Goal: Transaction & Acquisition: Purchase product/service

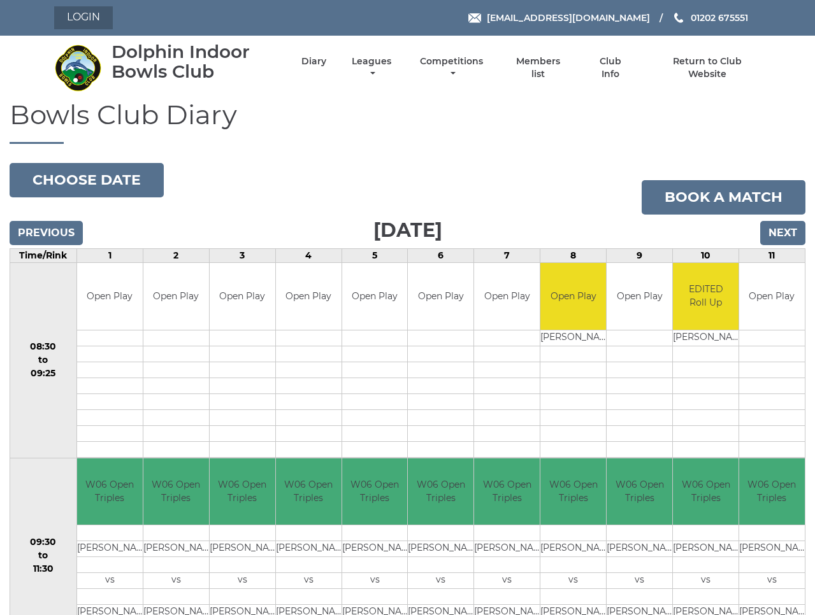
click at [96, 16] on link "Login" at bounding box center [83, 17] width 59 height 23
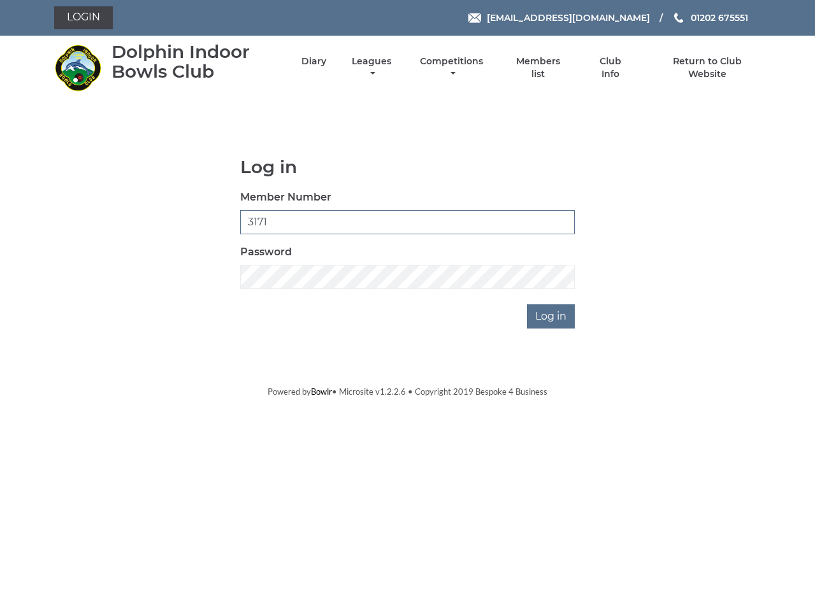
type input "3171"
click at [552, 316] on input "Log in" at bounding box center [551, 316] width 48 height 24
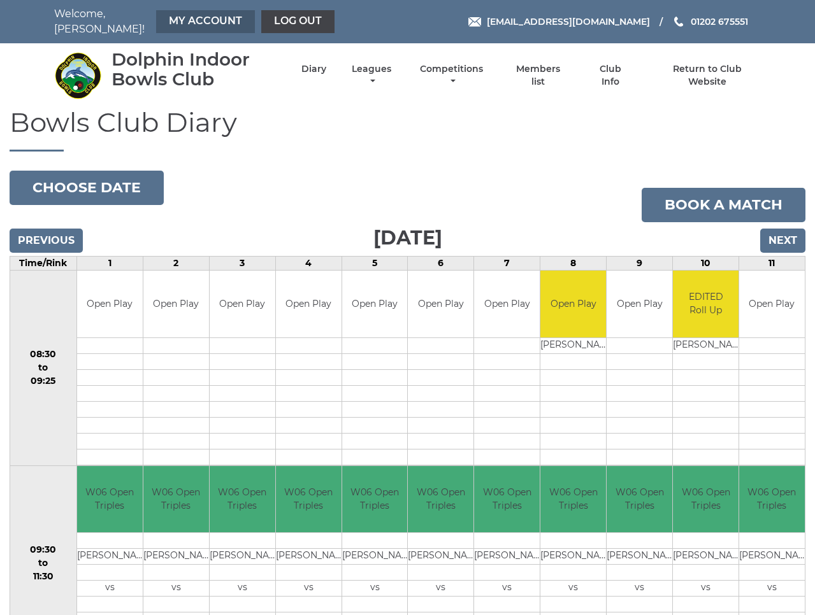
click at [190, 16] on link "My Account" at bounding box center [205, 21] width 99 height 23
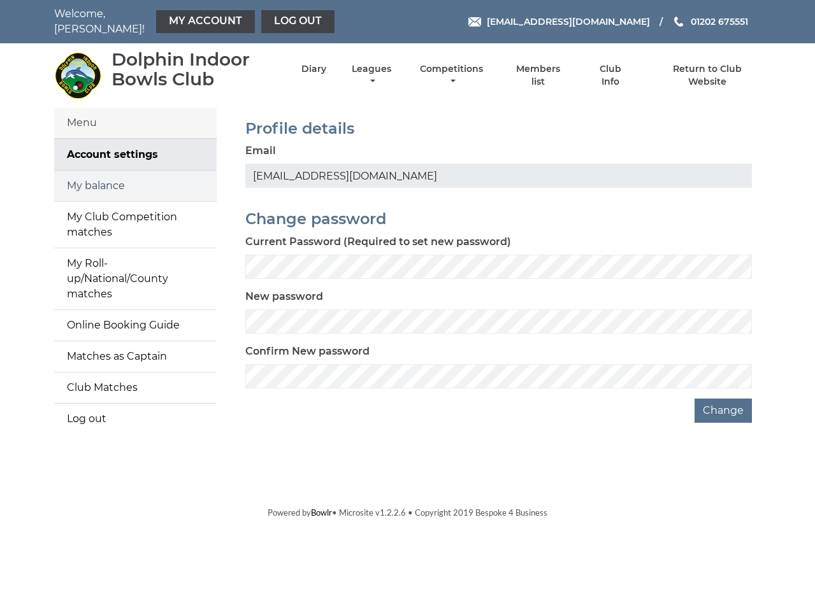
click at [111, 183] on link "My balance" at bounding box center [135, 186] width 162 height 31
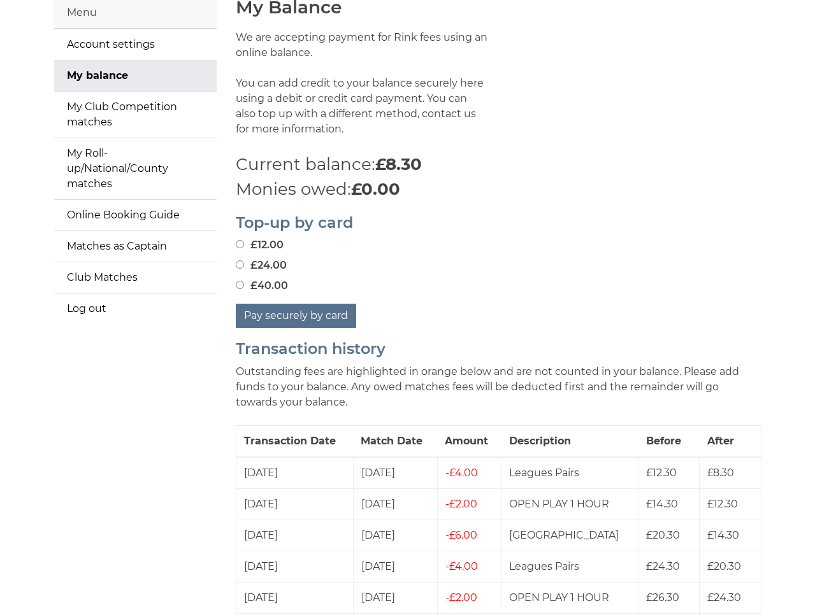
scroll to position [113, 0]
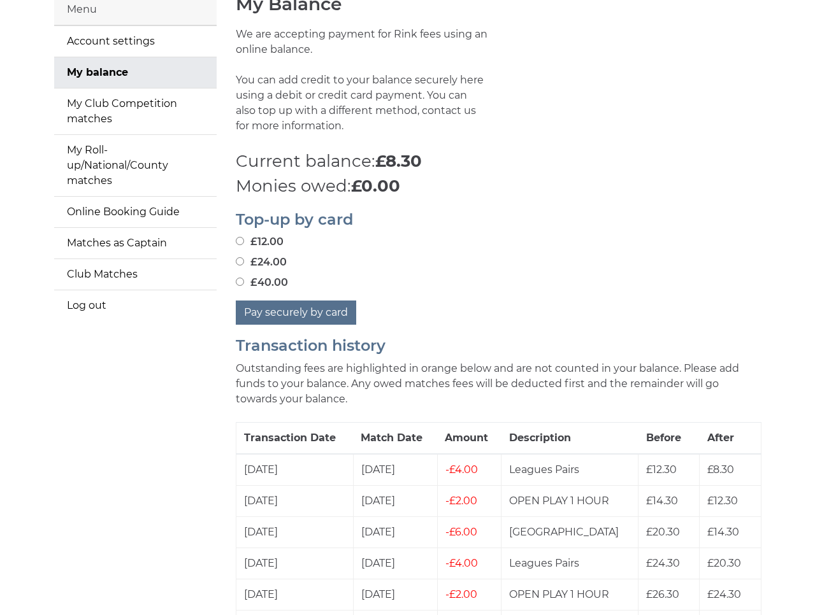
click at [240, 278] on input "£40.00" at bounding box center [240, 282] width 8 height 8
radio input "true"
click at [283, 309] on button "Pay securely by card" at bounding box center [296, 313] width 120 height 24
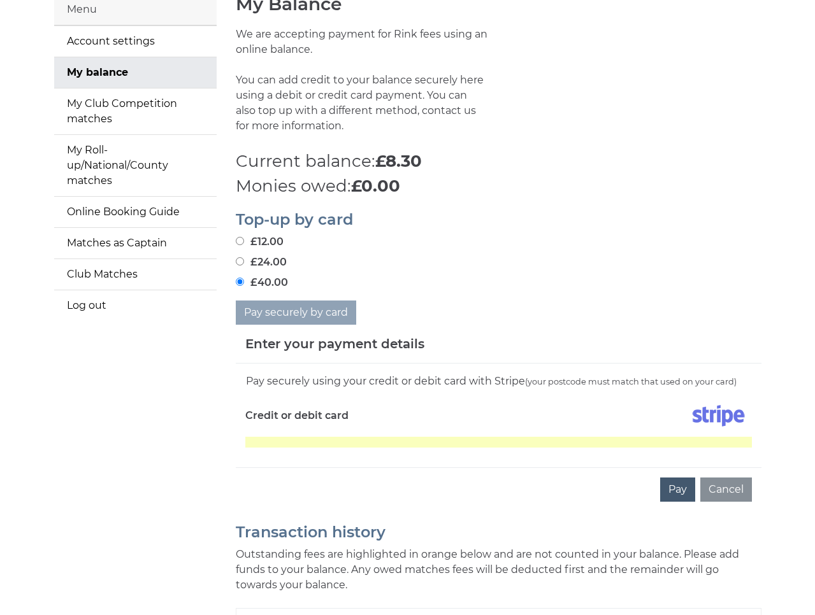
click at [681, 484] on button "Pay" at bounding box center [677, 490] width 35 height 24
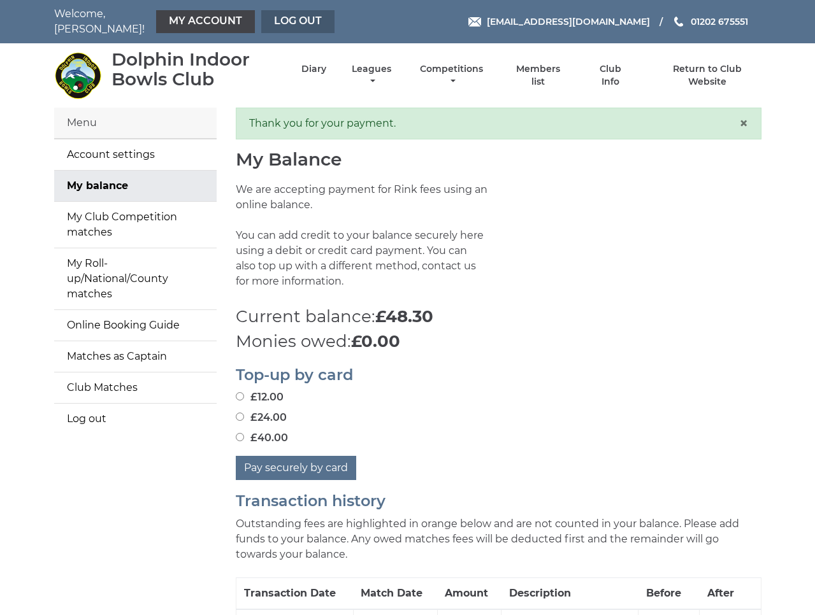
click at [280, 20] on link "Log out" at bounding box center [297, 21] width 73 height 23
